Goal: Check status

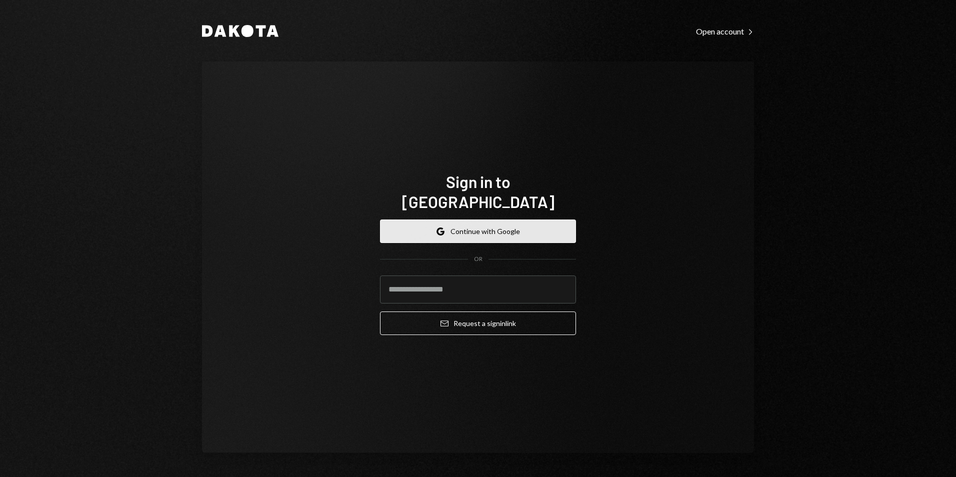
click at [467, 223] on button "Google Continue with Google" at bounding box center [478, 230] width 196 height 23
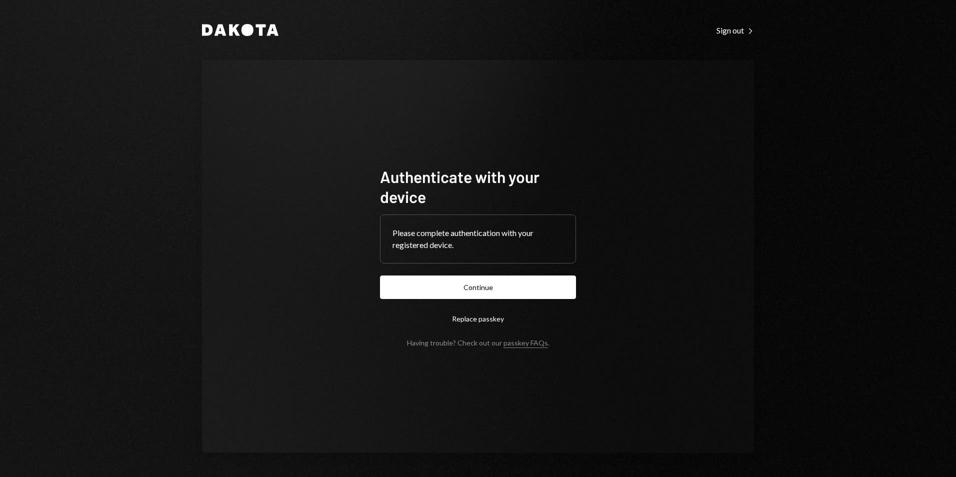
click at [554, 285] on button "Continue" at bounding box center [478, 286] width 196 height 23
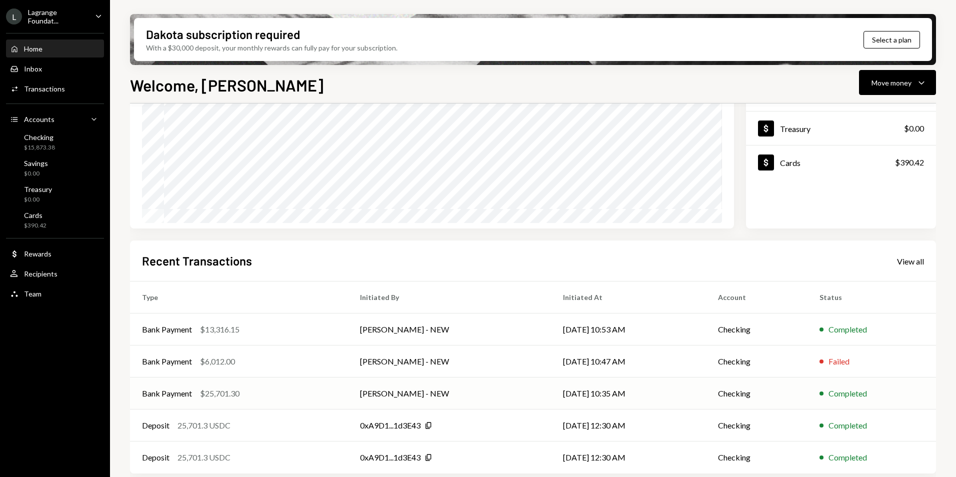
scroll to position [126, 0]
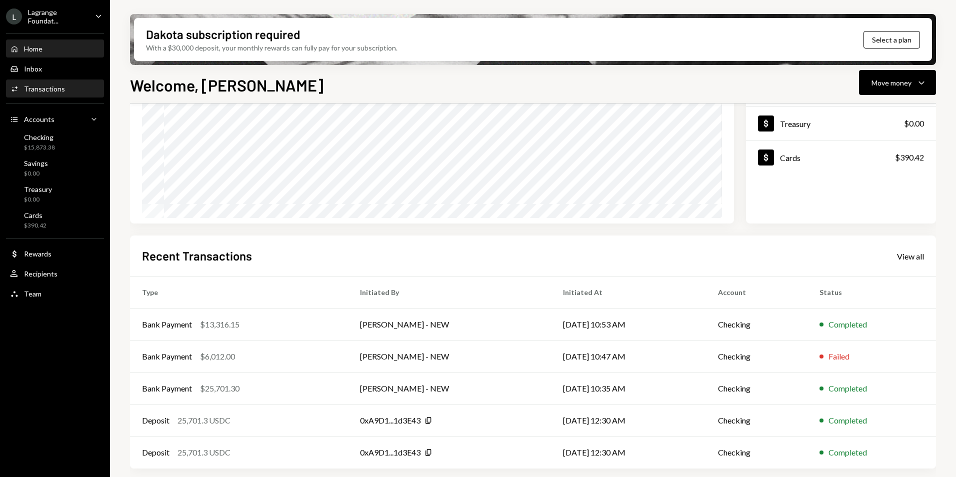
click at [47, 86] on div "Transactions" at bounding box center [44, 88] width 41 height 8
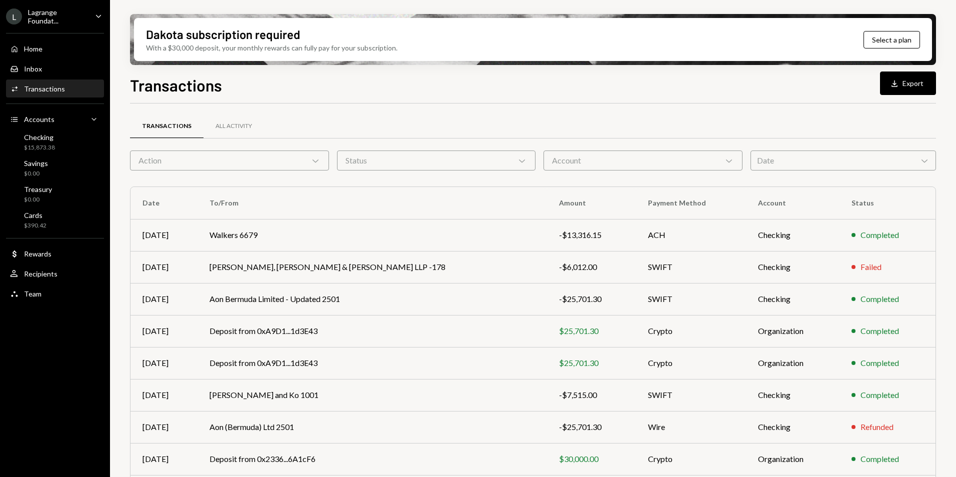
click at [55, 20] on div "Lagrange Foundat..." at bounding box center [57, 16] width 59 height 17
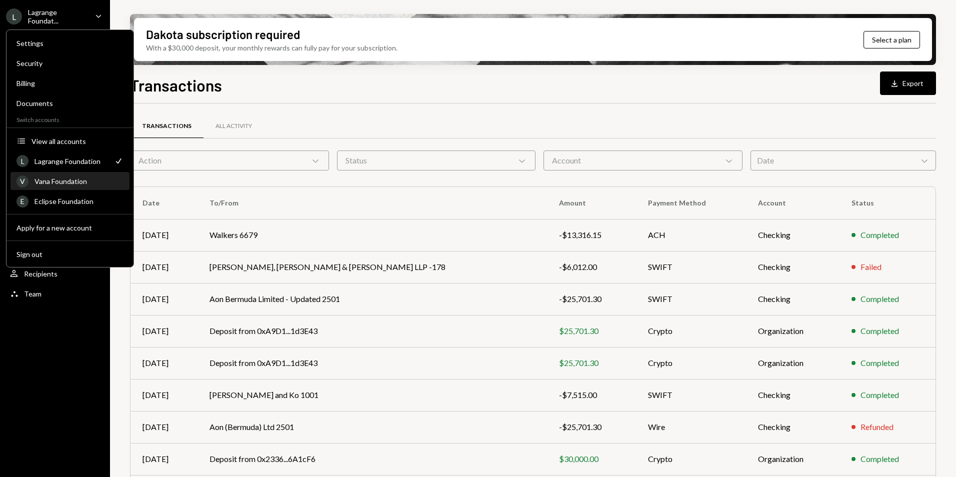
click at [70, 181] on div "Vana Foundation" at bounding box center [78, 181] width 89 height 8
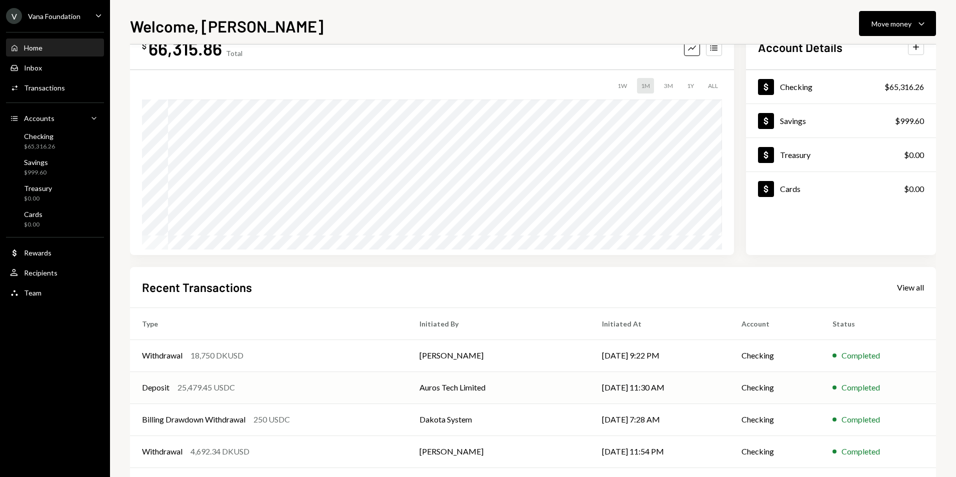
scroll to position [78, 0]
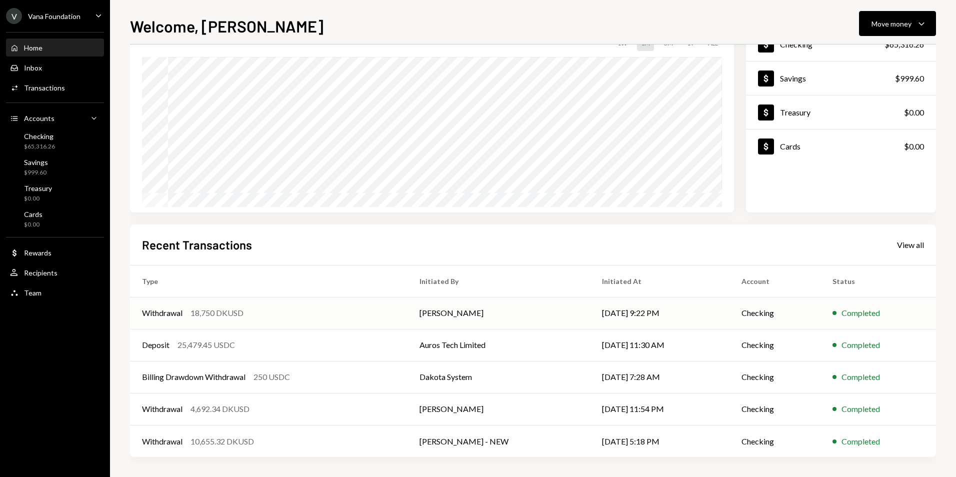
click at [394, 310] on div "Withdrawal 18,750 DKUSD" at bounding box center [268, 313] width 253 height 12
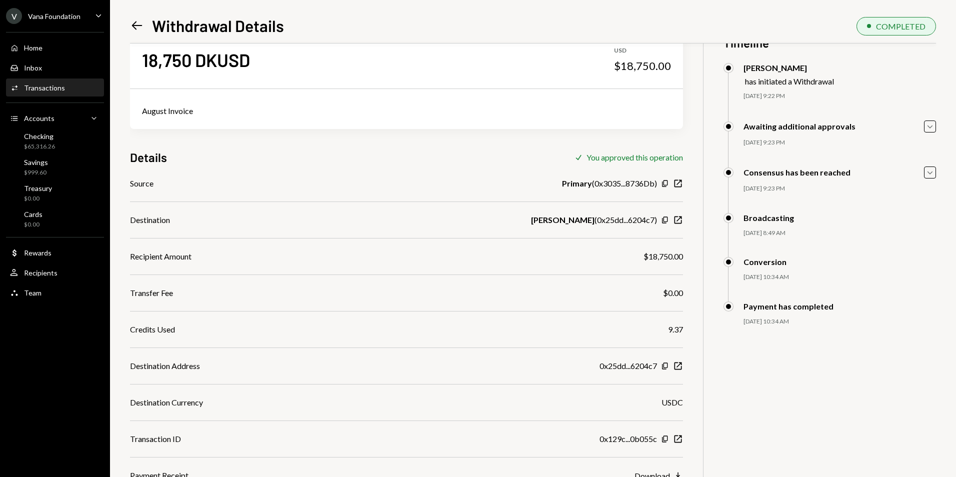
scroll to position [43, 0]
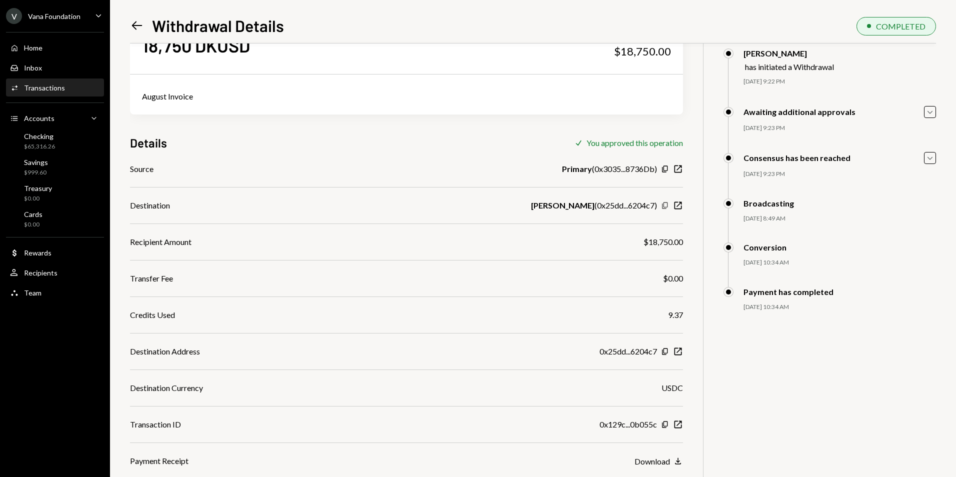
click at [664, 206] on icon "button" at bounding box center [664, 205] width 5 height 6
click at [50, 67] on div "Inbox Inbox" at bounding box center [55, 67] width 90 height 9
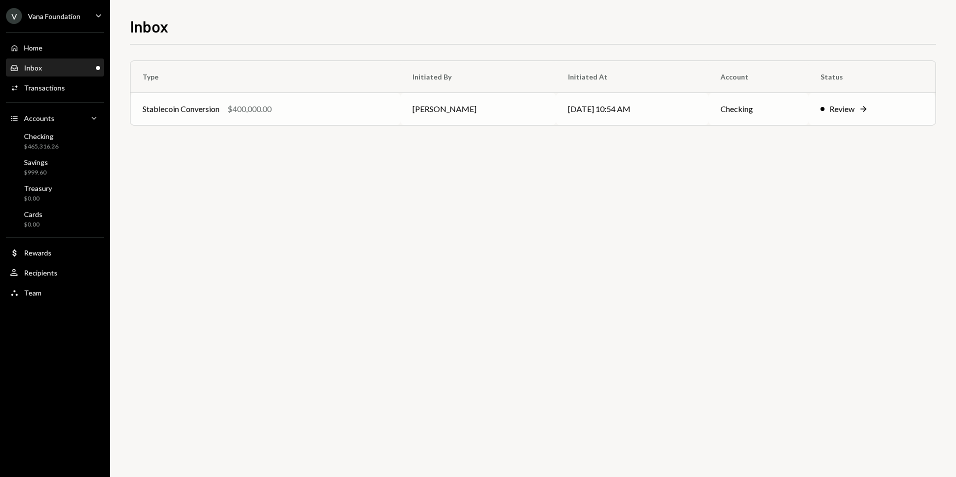
click at [829, 110] on div "Review" at bounding box center [841, 109] width 25 height 12
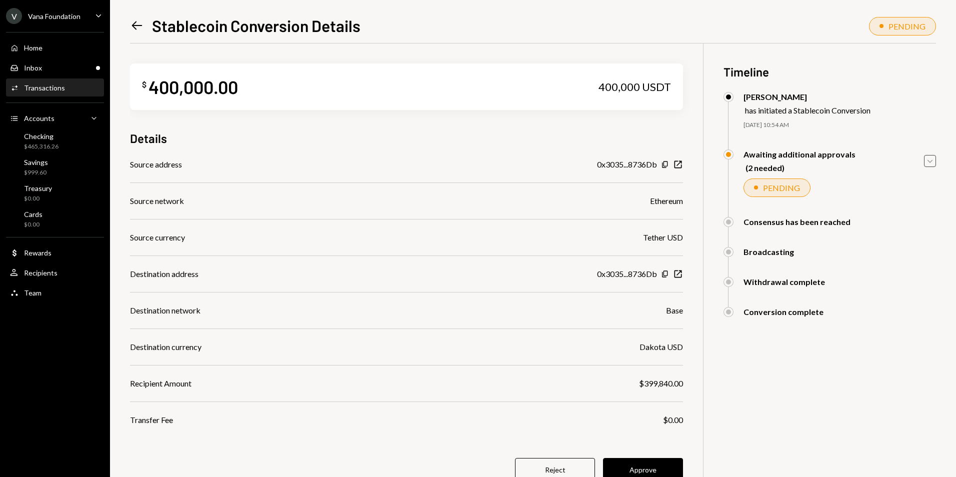
click at [929, 159] on icon "Caret Down" at bounding box center [929, 160] width 11 height 11
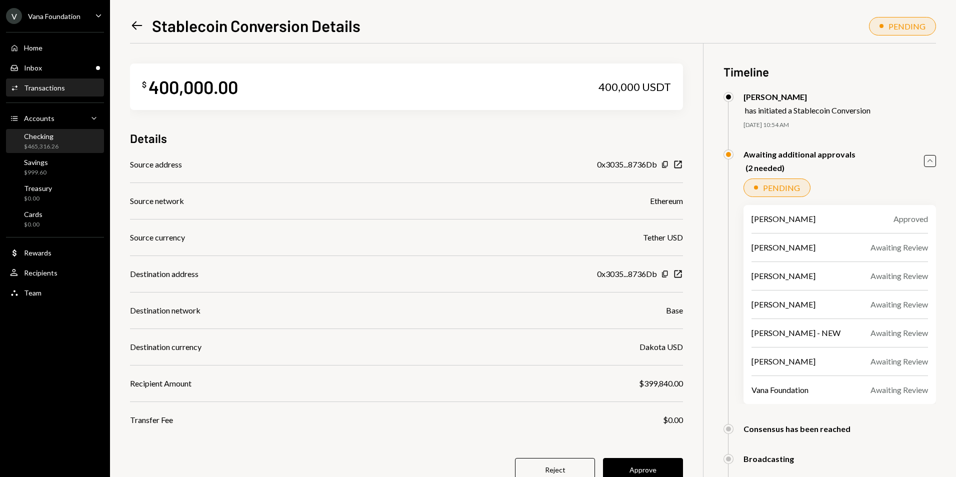
click at [43, 144] on div "$465,316.26" at bounding box center [41, 146] width 34 height 8
